Goal: Check status: Check status

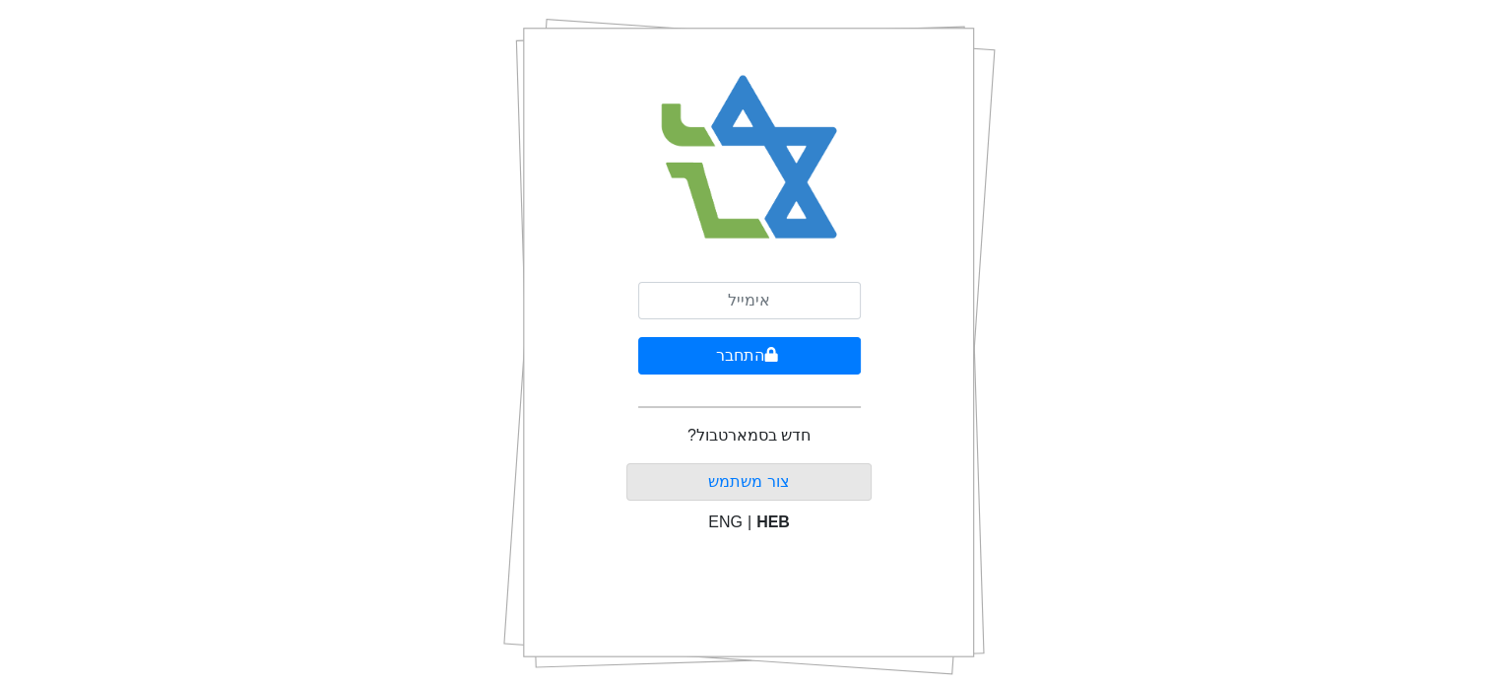
scroll to position [99, 0]
click at [767, 303] on input "email" at bounding box center [749, 300] width 223 height 37
type input "[EMAIL_ADDRESS][DOMAIN_NAME]"
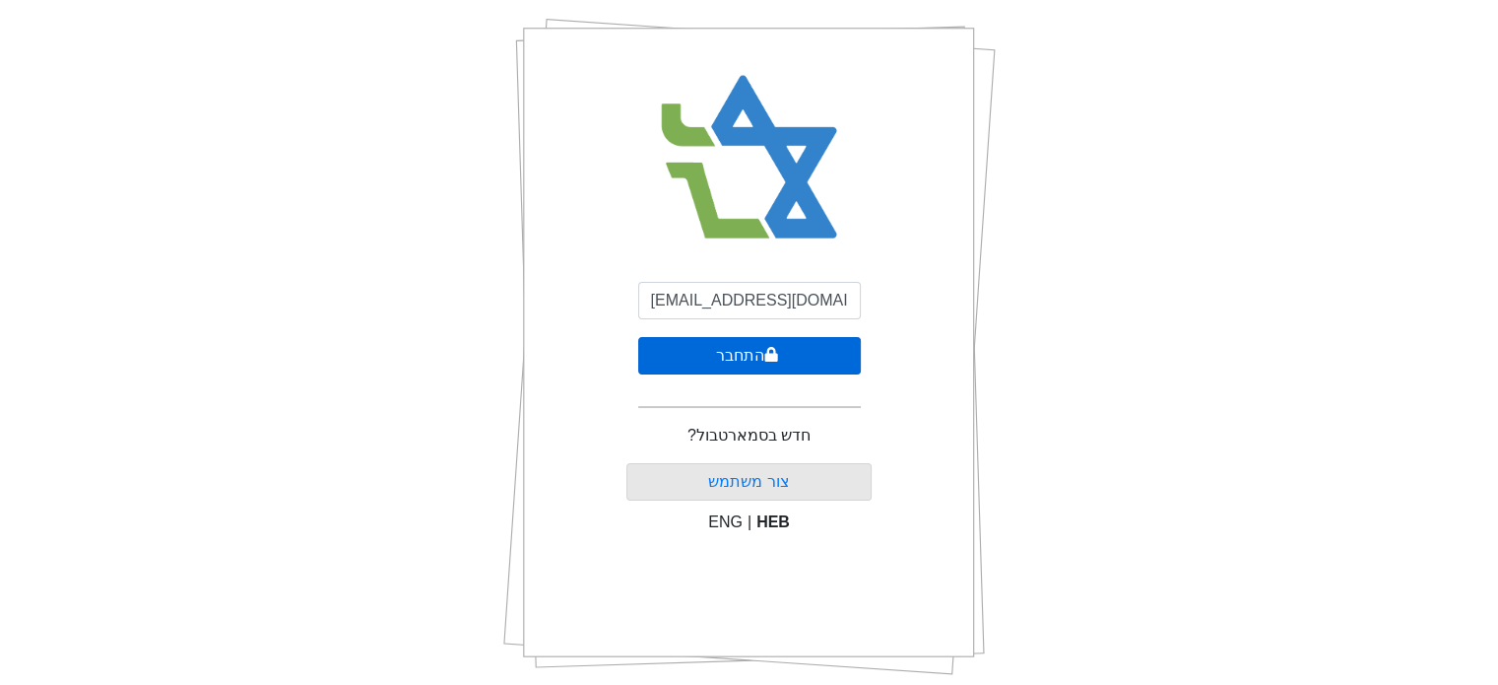
click at [761, 356] on button "התחבר" at bounding box center [749, 355] width 223 height 37
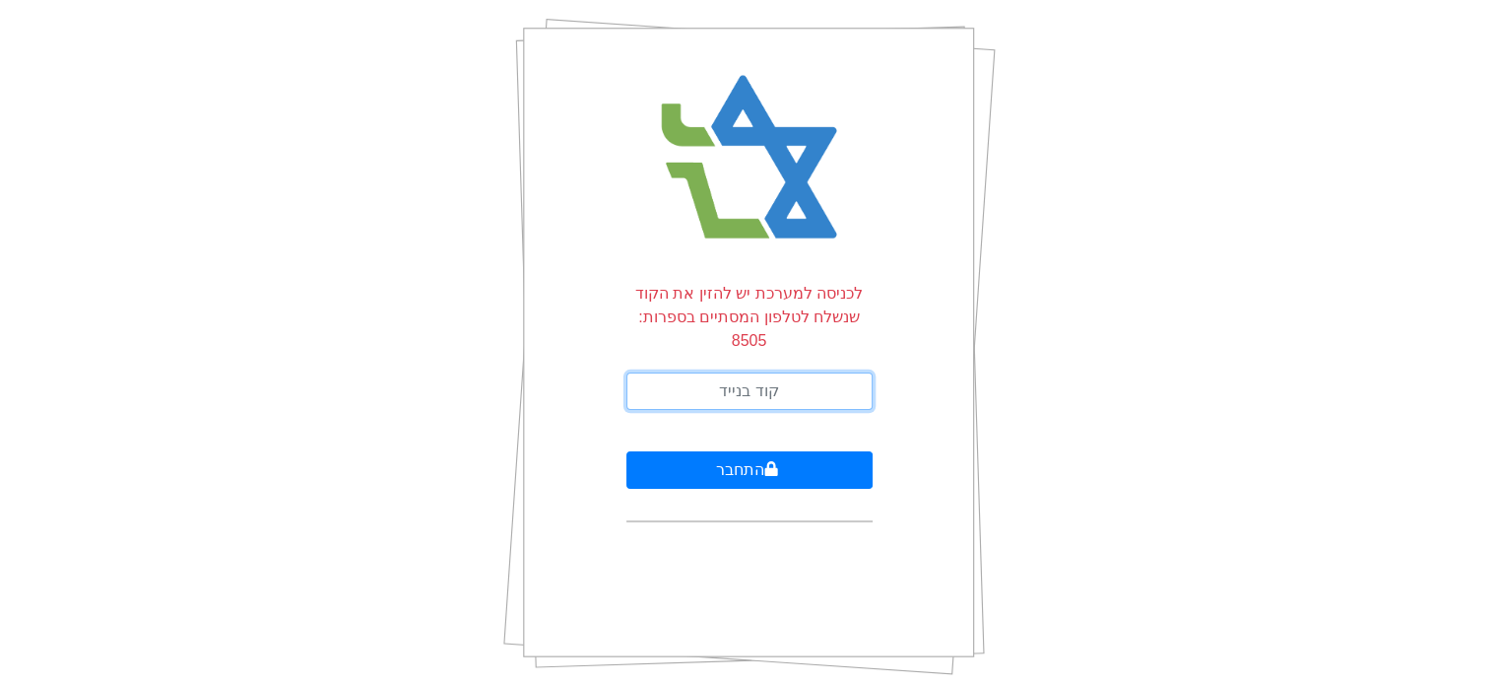
click at [758, 372] on input "text" at bounding box center [750, 390] width 246 height 37
type input "059122"
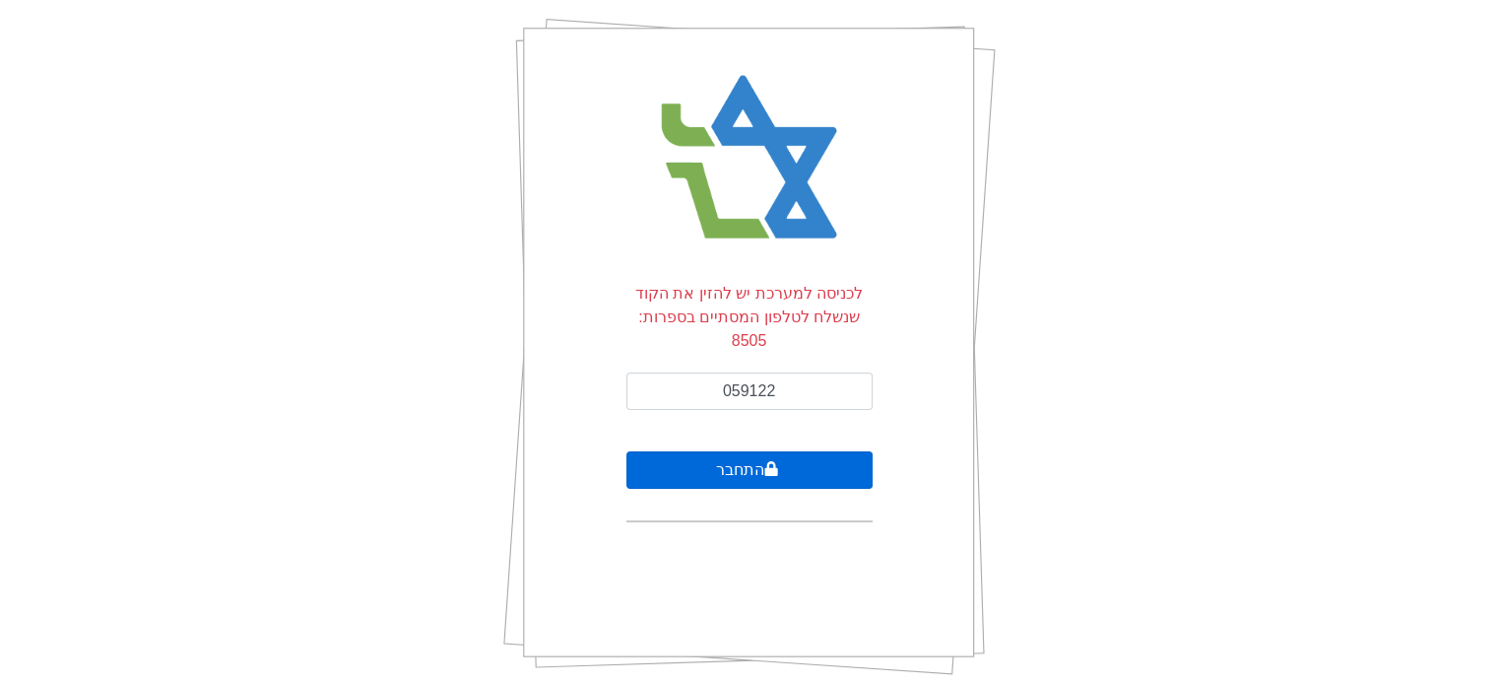
click at [734, 451] on button "התחבר" at bounding box center [750, 469] width 246 height 37
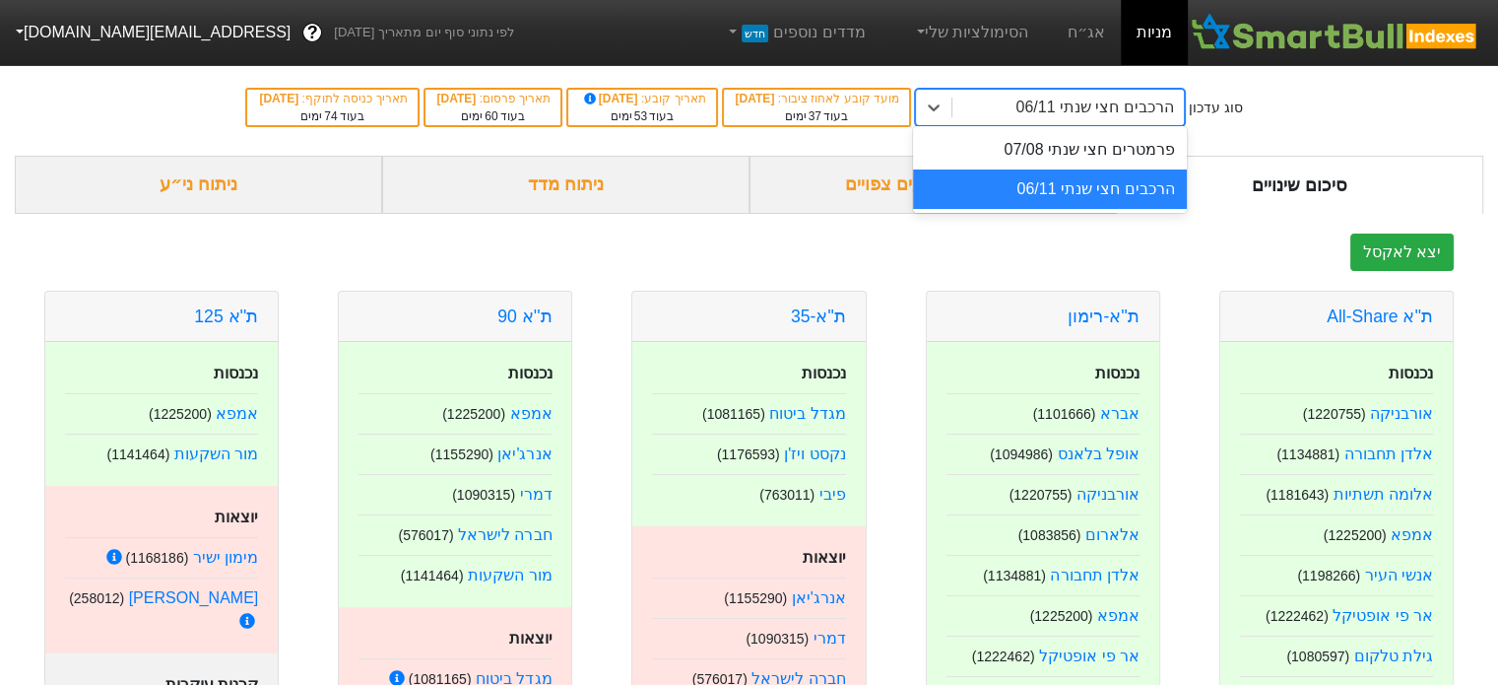
click at [1095, 109] on div "הרכבים חצי שנתי 06/11" at bounding box center [1095, 108] width 158 height 24
click at [1088, 34] on link "אג״ח" at bounding box center [1086, 32] width 69 height 65
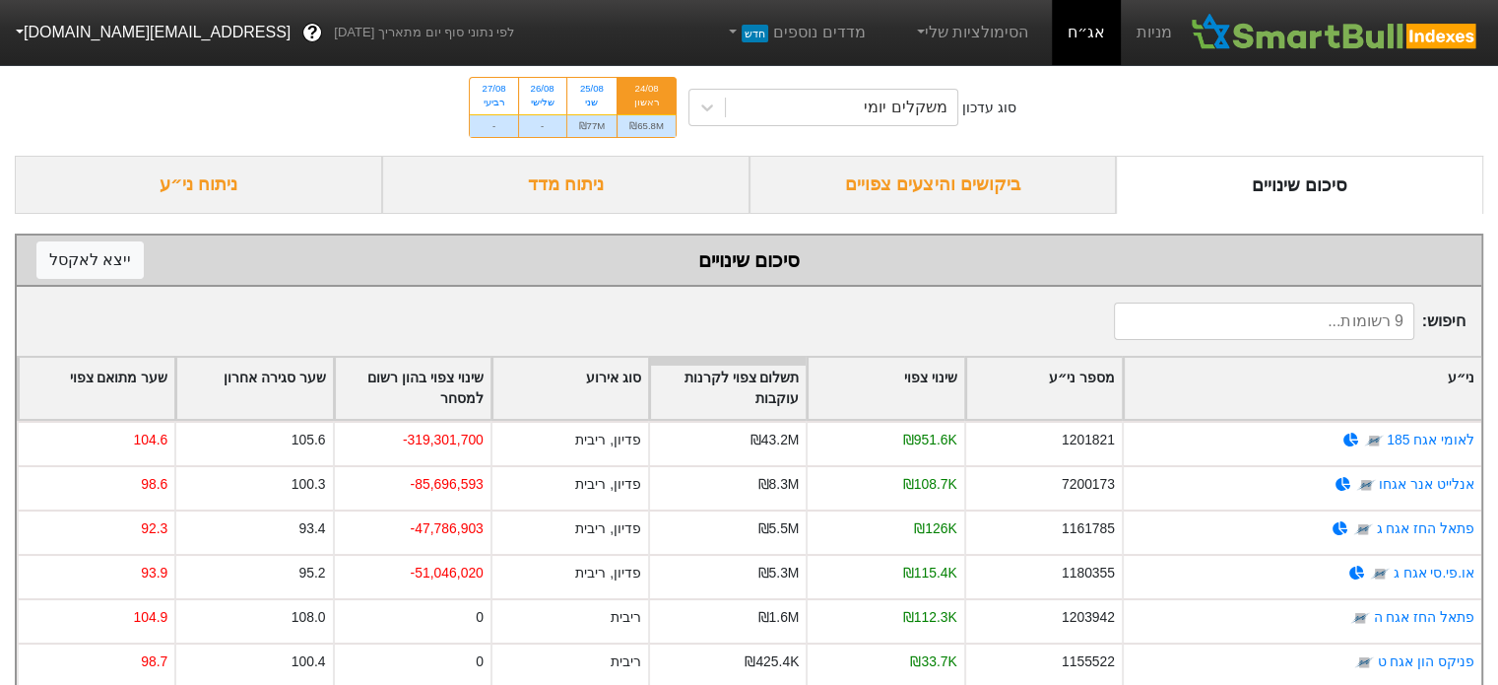
click at [969, 196] on div "ביקושים והיצעים צפויים" at bounding box center [933, 185] width 367 height 58
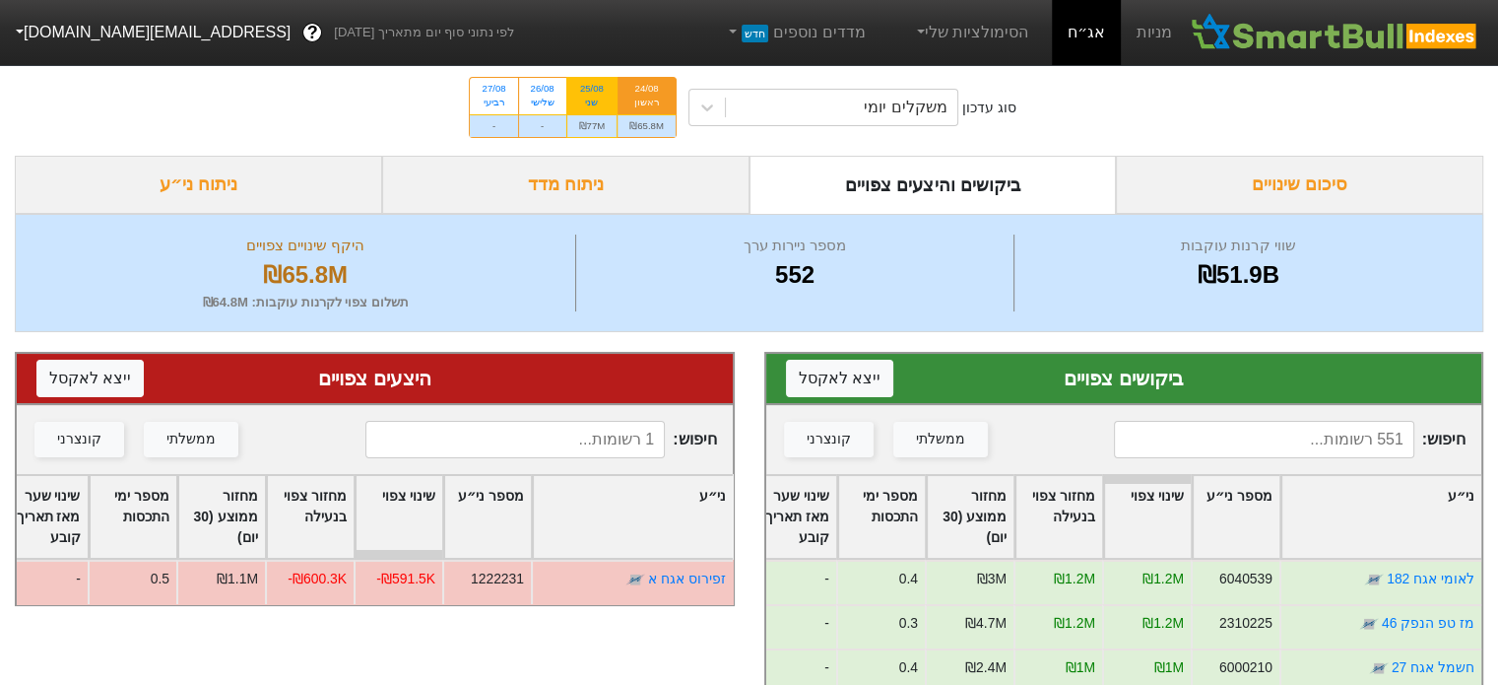
click at [597, 85] on div "25/08" at bounding box center [592, 89] width 27 height 14
click at [592, 85] on input "25/08 שני ₪77M" at bounding box center [585, 84] width 13 height 13
radio input "true"
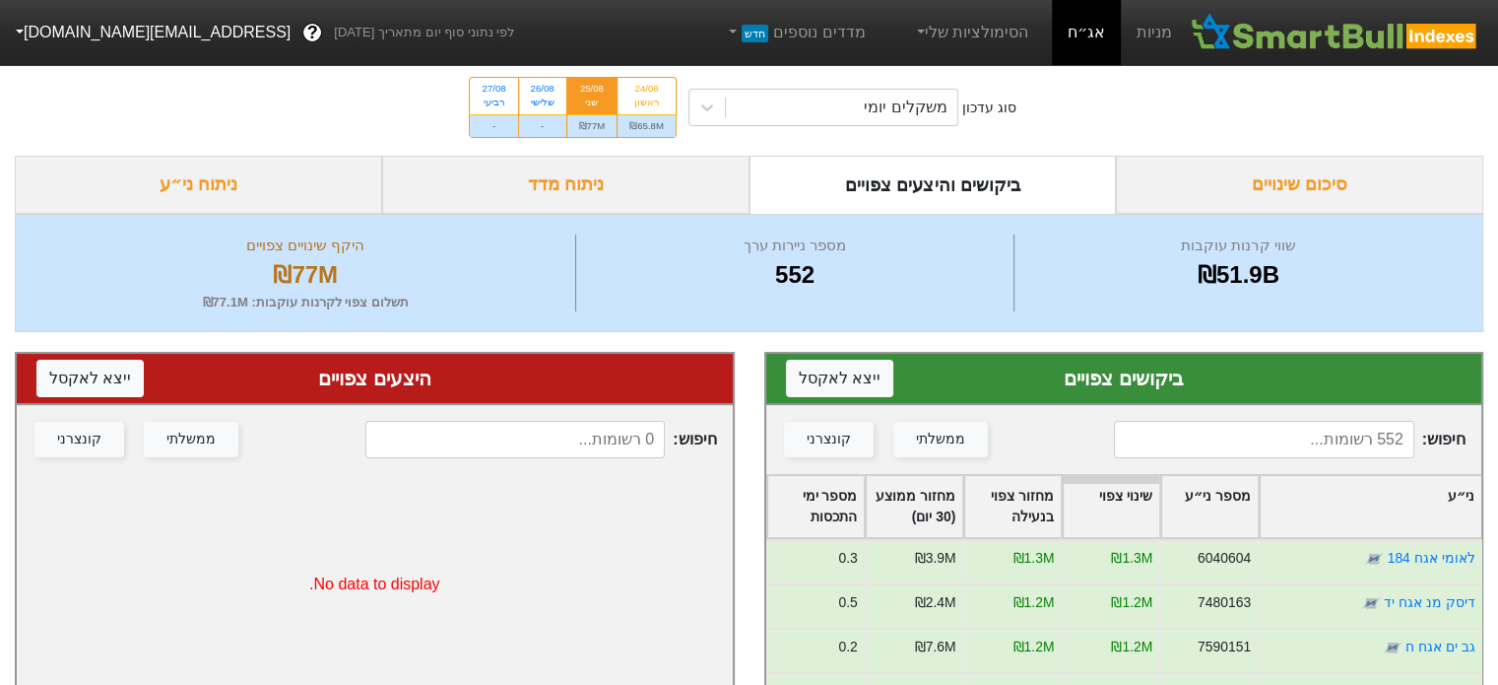
click at [587, 89] on div "25/08" at bounding box center [592, 89] width 27 height 14
click at [587, 89] on input "25/08 שני ₪77M" at bounding box center [585, 84] width 13 height 13
